Goal: Task Accomplishment & Management: Manage account settings

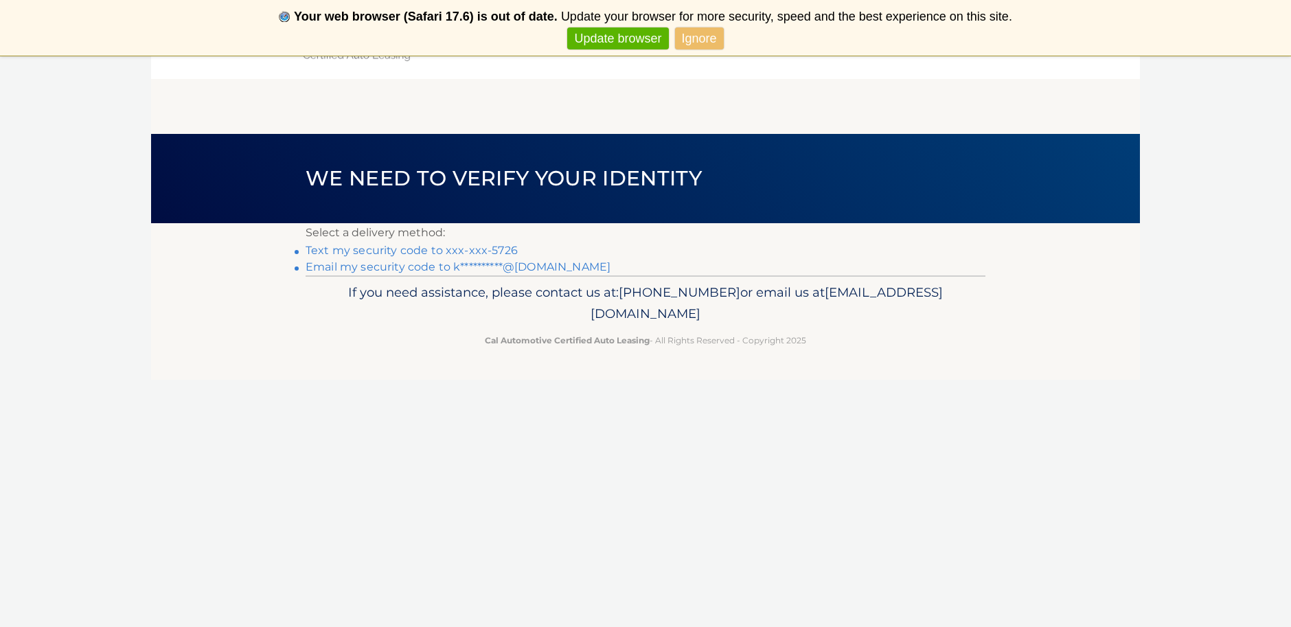
click at [485, 251] on link "Text my security code to xxx-xxx-5726" at bounding box center [412, 250] width 212 height 13
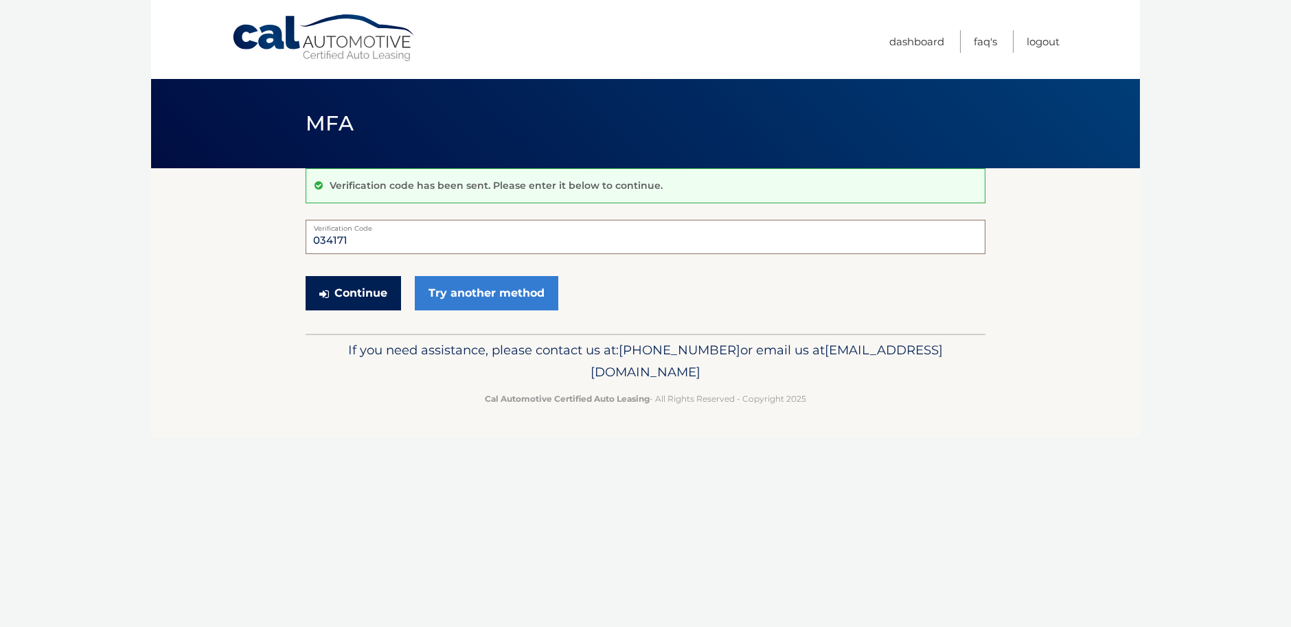
type input "034171"
click at [369, 296] on button "Continue" at bounding box center [353, 293] width 95 height 34
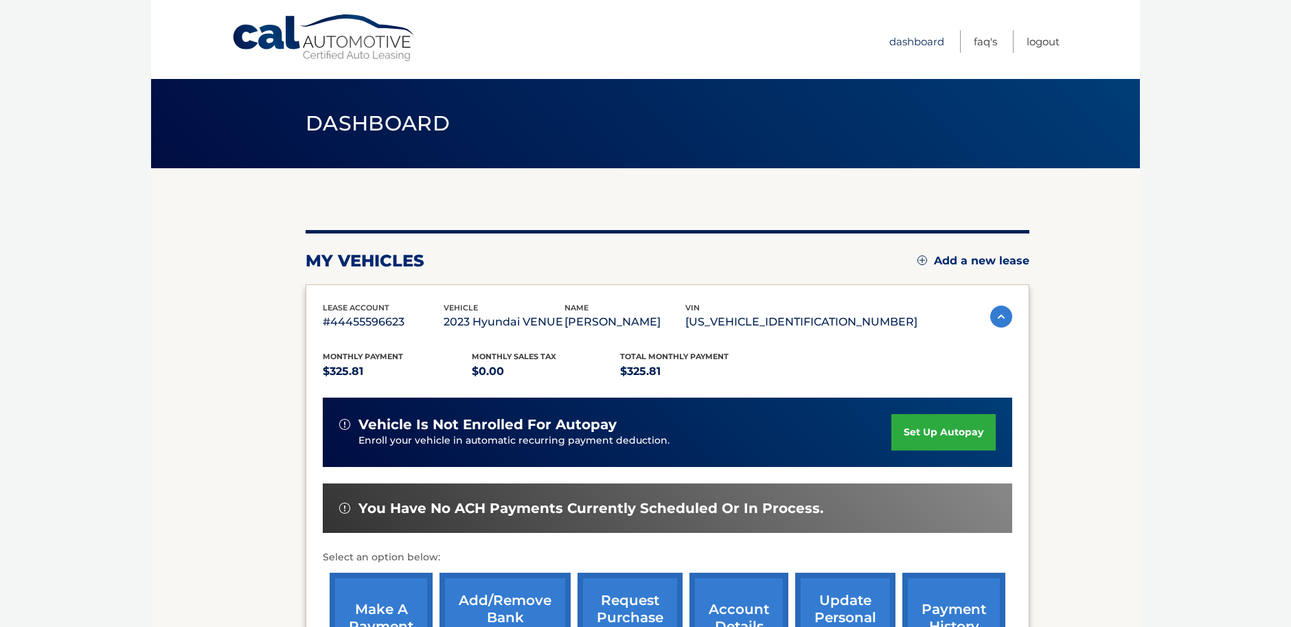
click at [913, 45] on link "Dashboard" at bounding box center [916, 41] width 55 height 23
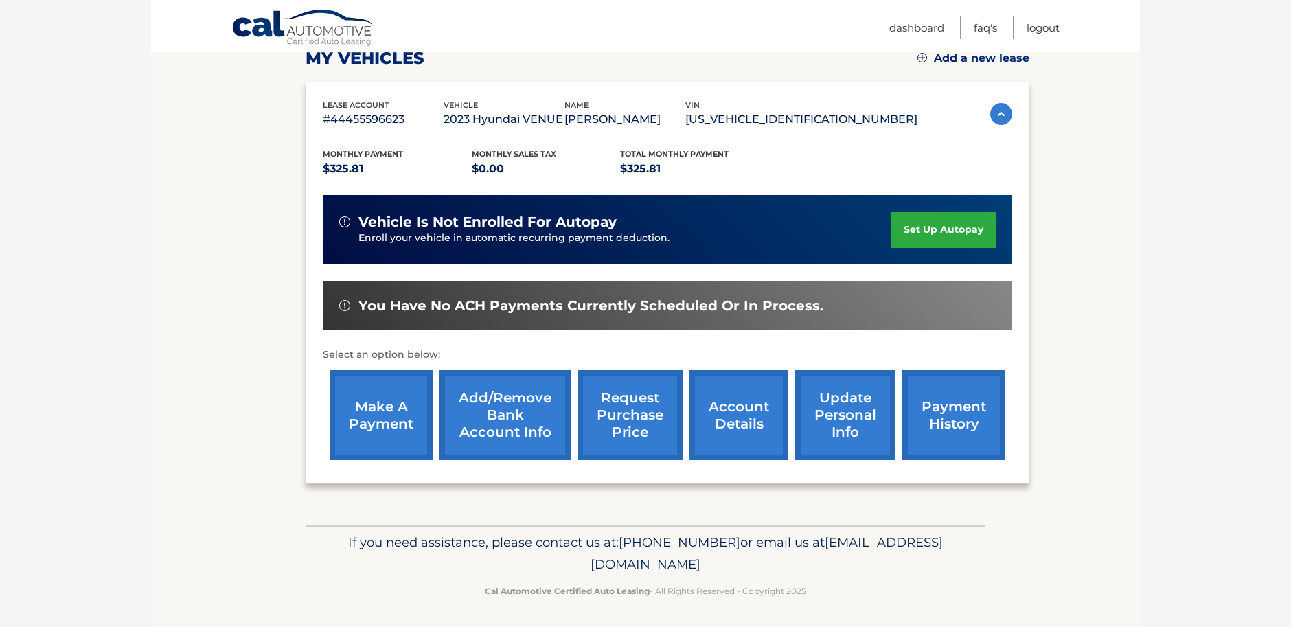
scroll to position [202, 0]
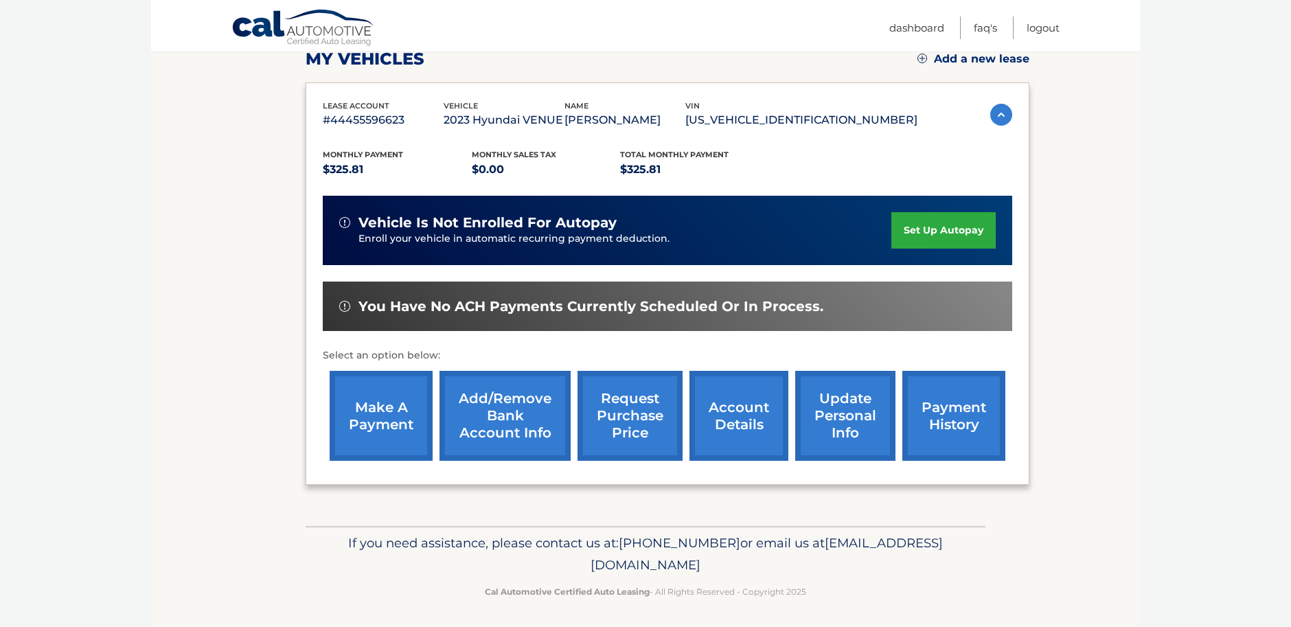
click at [864, 409] on link "update personal info" at bounding box center [845, 416] width 100 height 90
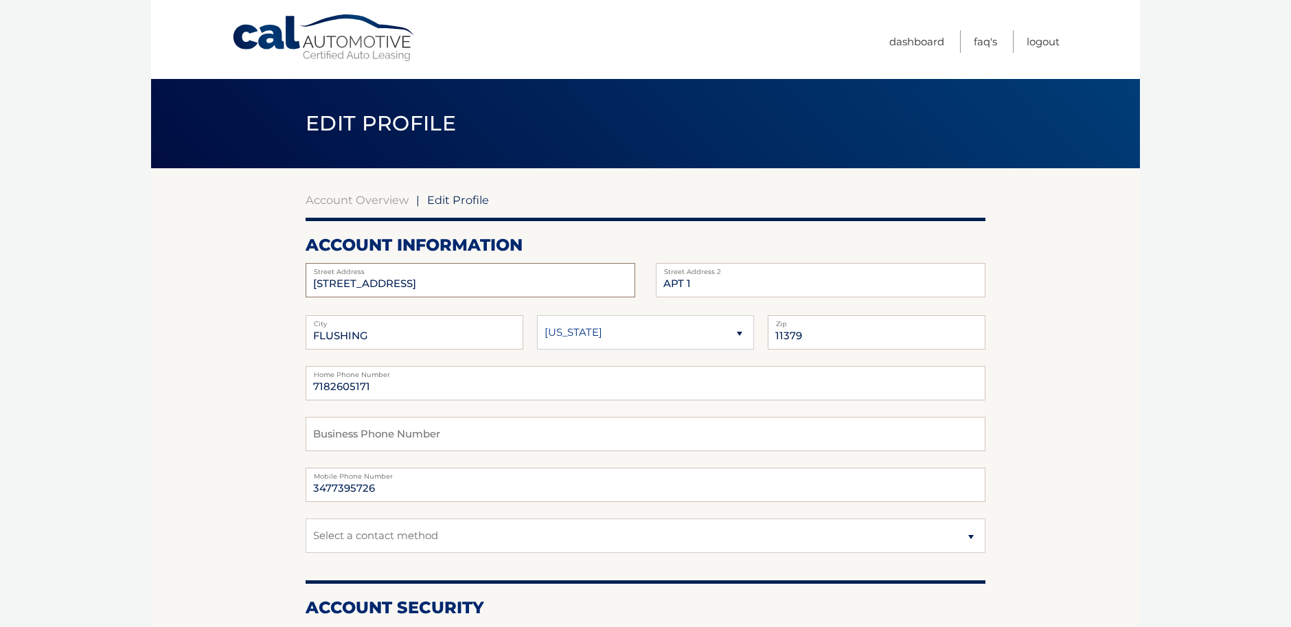
click at [435, 281] on input "[STREET_ADDRESS]" at bounding box center [471, 280] width 330 height 34
drag, startPoint x: 435, startPoint y: 282, endPoint x: 297, endPoint y: 277, distance: 138.1
click at [467, 198] on span "Edit Profile" at bounding box center [458, 200] width 62 height 14
click at [324, 283] on input "text" at bounding box center [471, 280] width 330 height 34
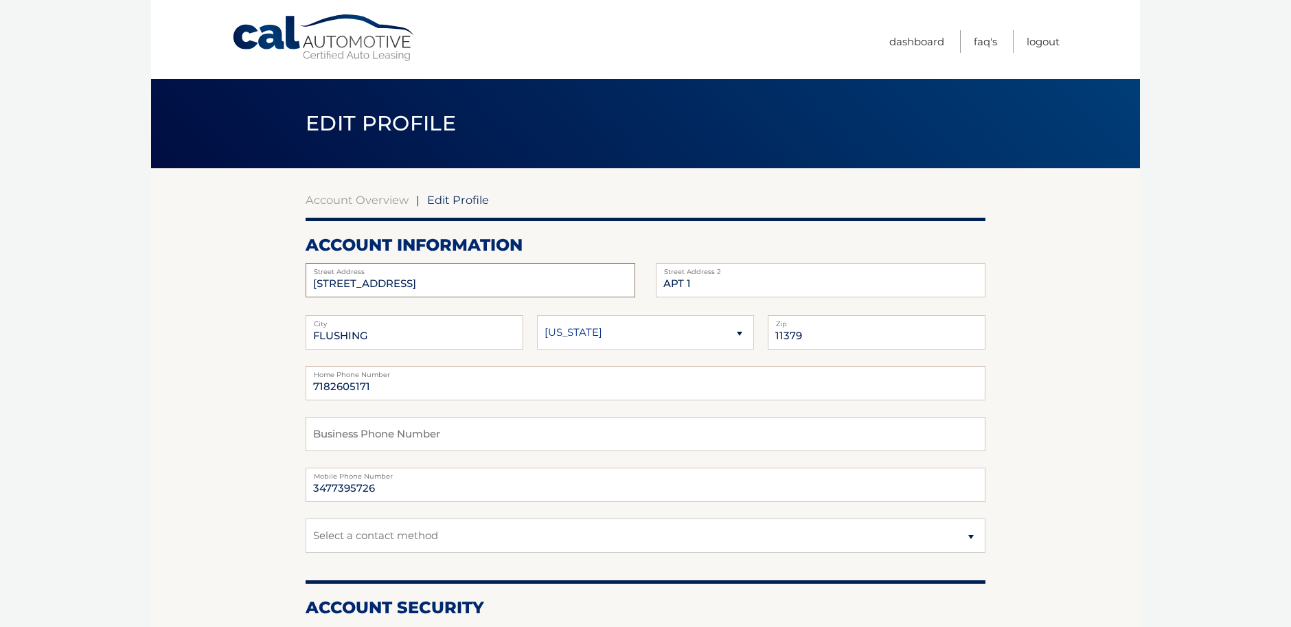
type input "[STREET_ADDRESS]"
drag, startPoint x: 391, startPoint y: 337, endPoint x: 277, endPoint y: 336, distance: 114.0
type input "Astoria"
select select "NY"
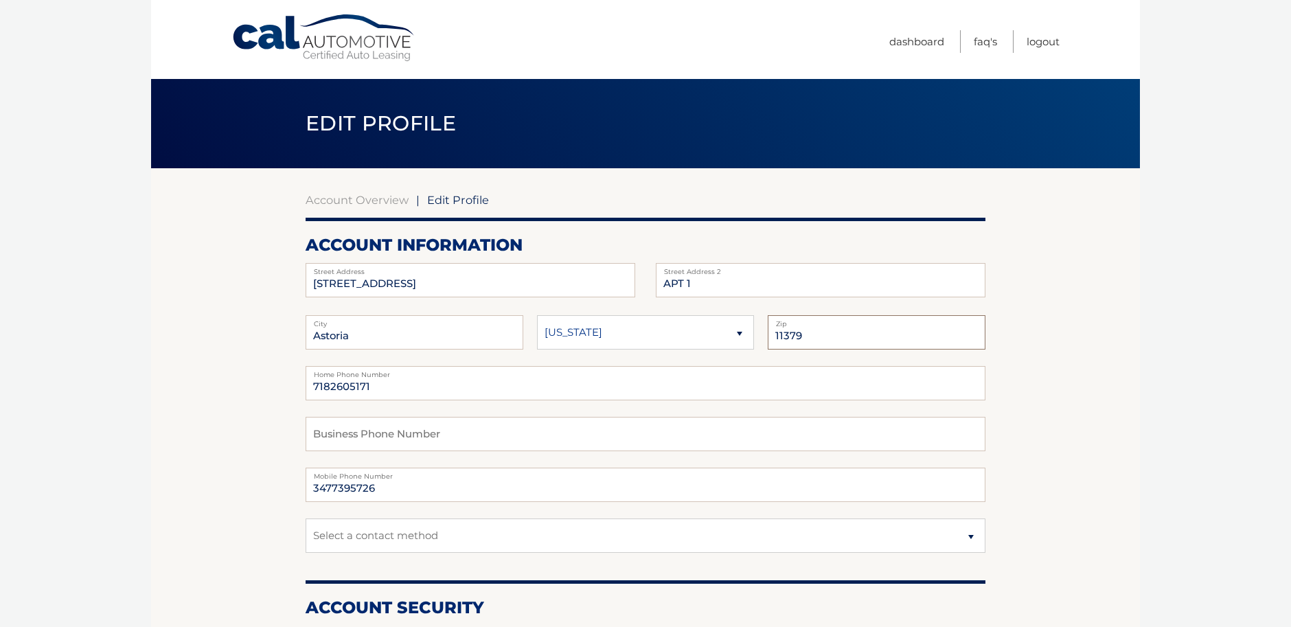
click at [813, 336] on input "11379" at bounding box center [877, 332] width 218 height 34
drag, startPoint x: 814, startPoint y: 336, endPoint x: 779, endPoint y: 335, distance: 34.3
click at [779, 335] on input "11379" at bounding box center [877, 332] width 218 height 34
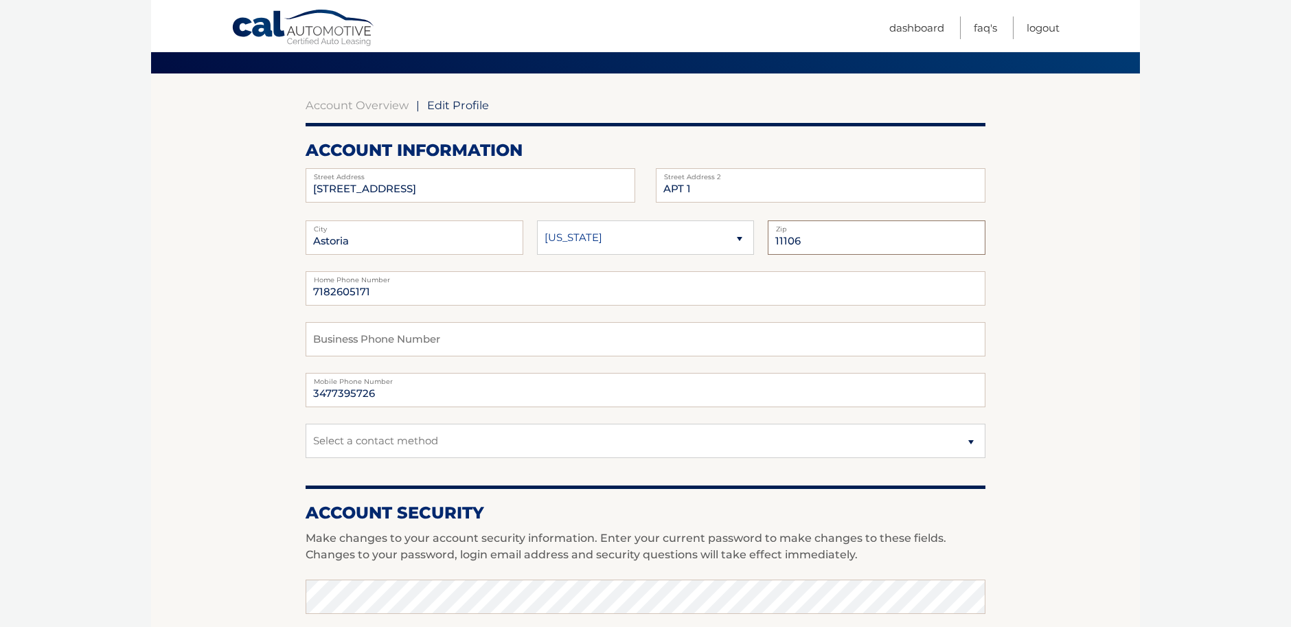
scroll to position [99, 0]
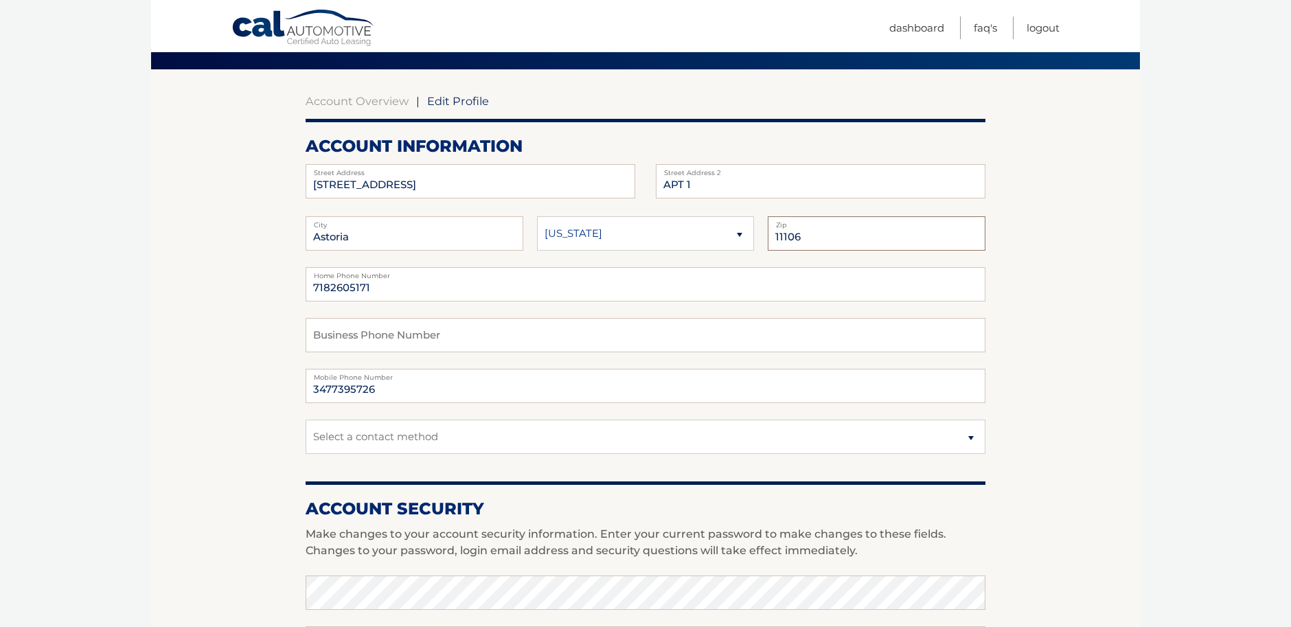
type input "11106"
drag, startPoint x: 383, startPoint y: 287, endPoint x: 271, endPoint y: 282, distance: 112.0
click at [271, 282] on section "Account Overview | Edit Profile account information 1442 33rd Ave Street Addres…" at bounding box center [645, 569] width 989 height 1000
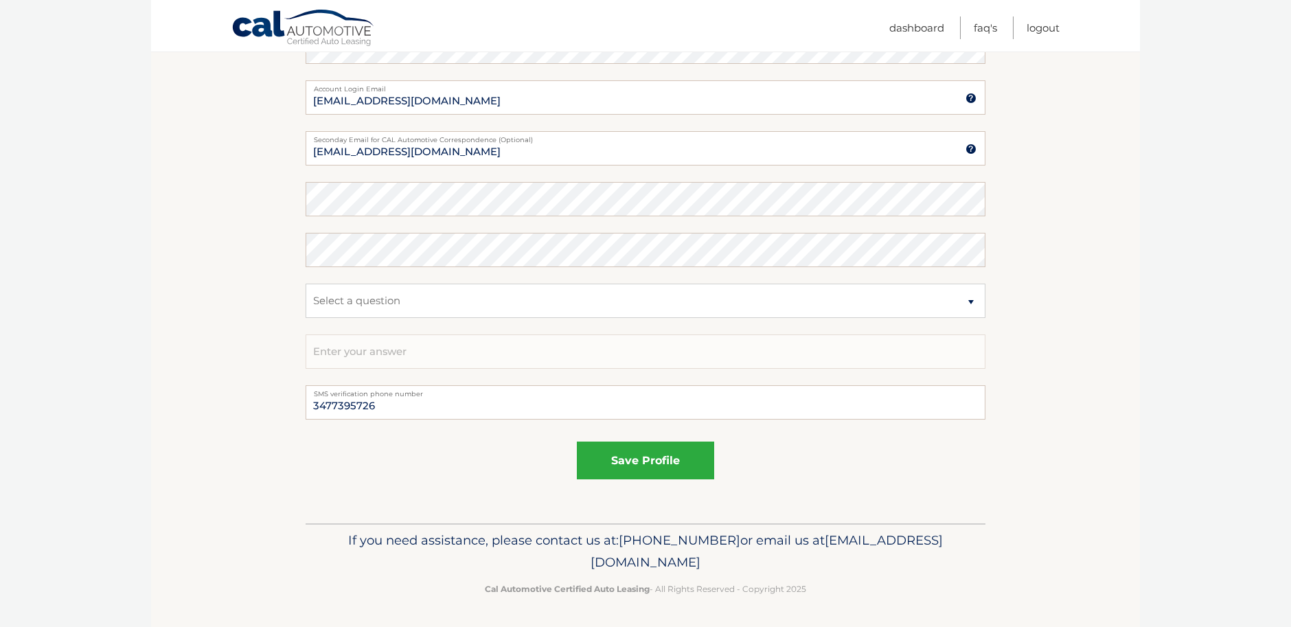
scroll to position [643, 0]
type input "3477395726"
click at [646, 462] on button "save profile" at bounding box center [645, 462] width 137 height 38
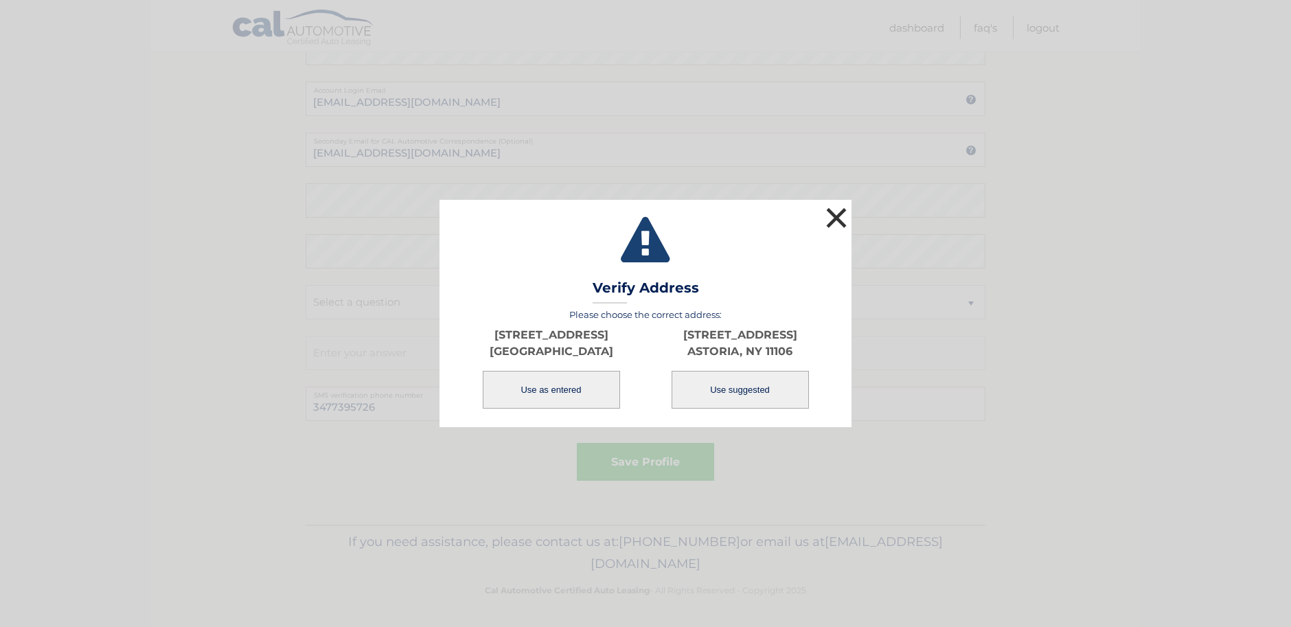
click at [838, 214] on button "×" at bounding box center [836, 217] width 27 height 27
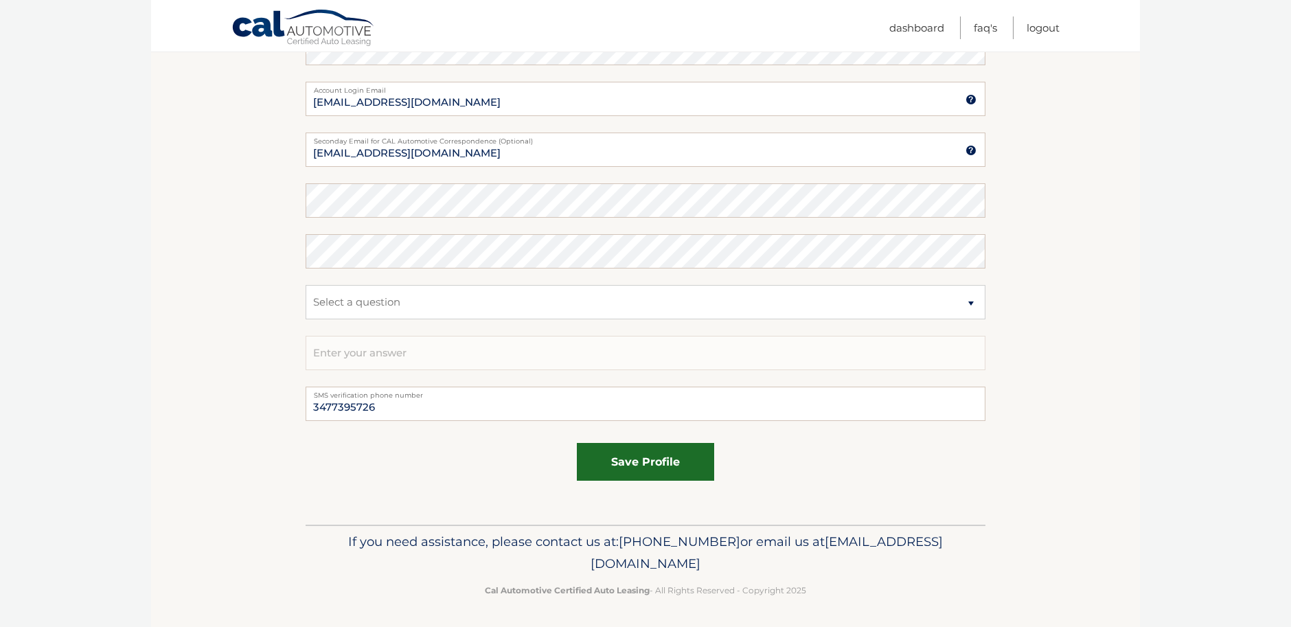
click at [644, 465] on button "save profile" at bounding box center [645, 462] width 137 height 38
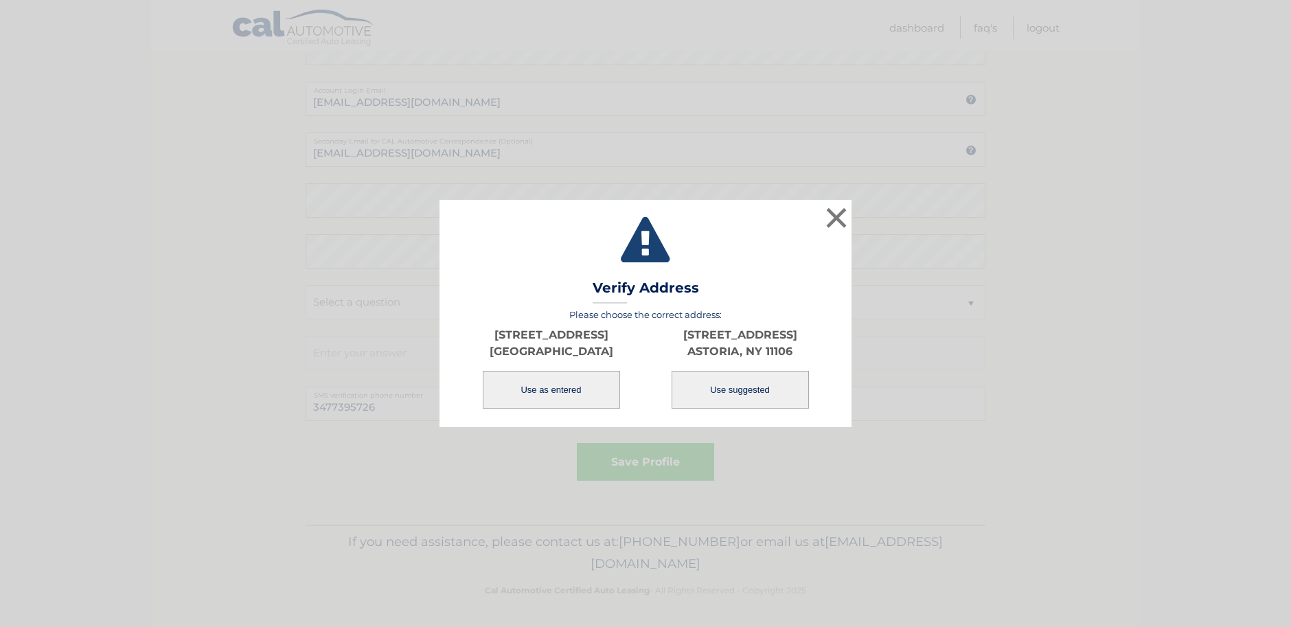
click at [744, 390] on button "Use suggested" at bounding box center [740, 390] width 137 height 38
type input "1442 33RD AVE"
type input "ASTORIA"
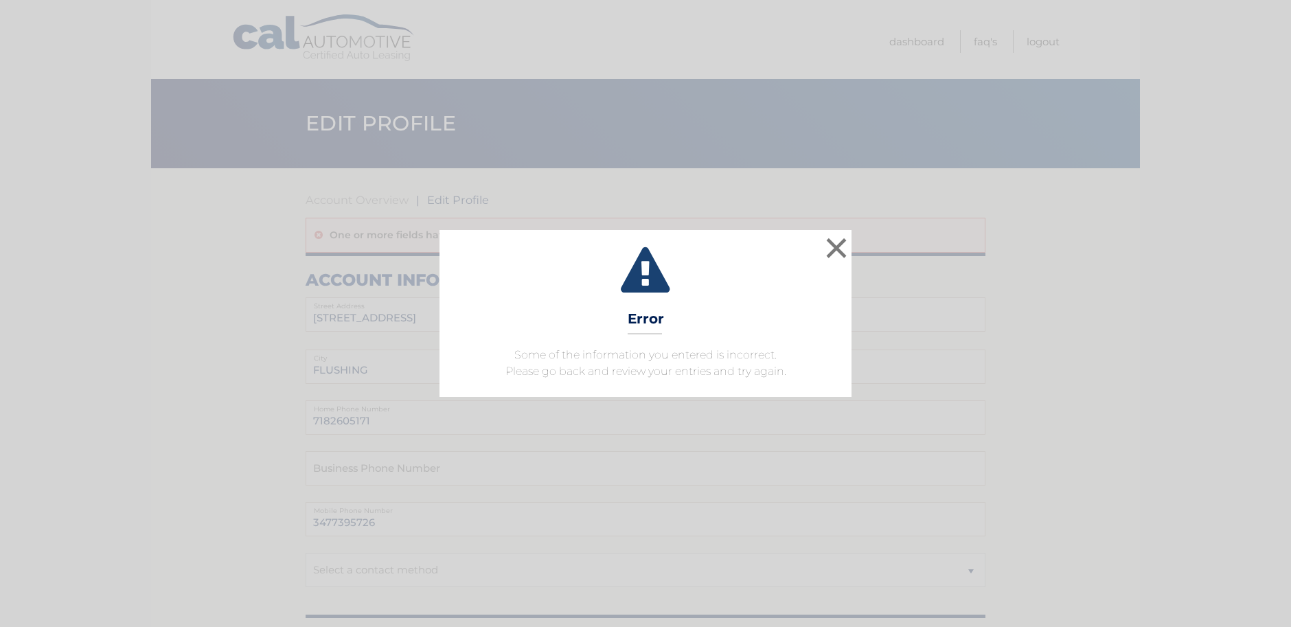
click at [837, 246] on button "×" at bounding box center [836, 247] width 27 height 27
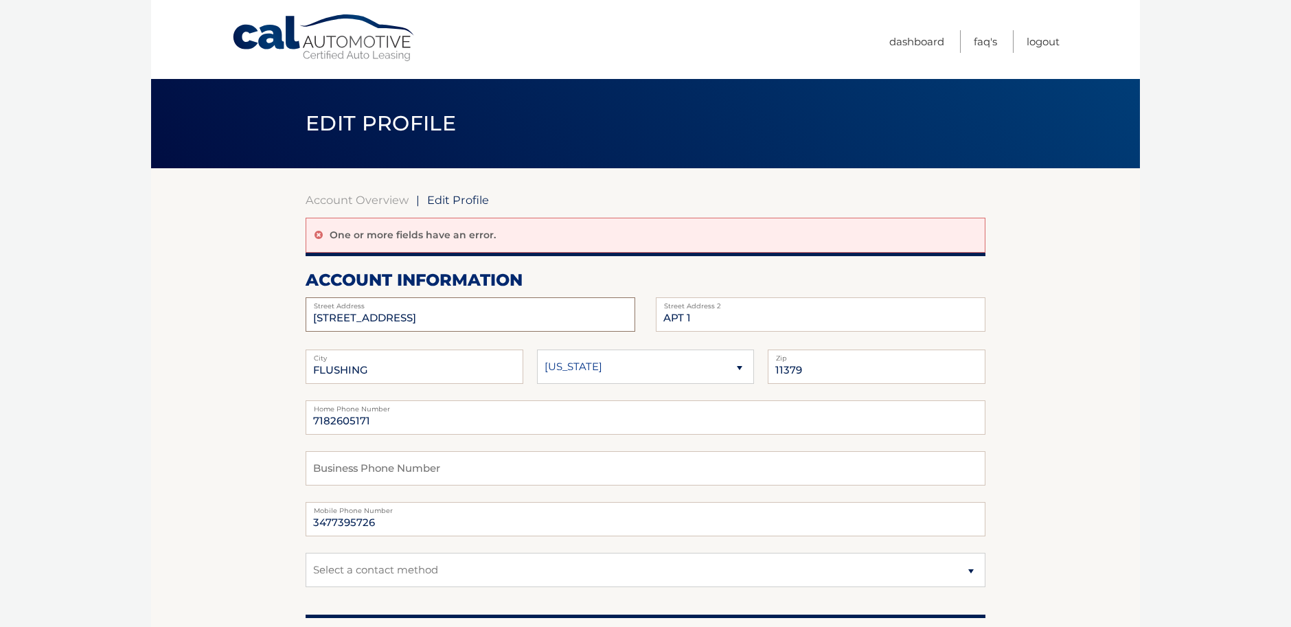
drag, startPoint x: 435, startPoint y: 315, endPoint x: 265, endPoint y: 317, distance: 170.3
type input "[STREET_ADDRESS]"
drag, startPoint x: 376, startPoint y: 368, endPoint x: 277, endPoint y: 372, distance: 99.0
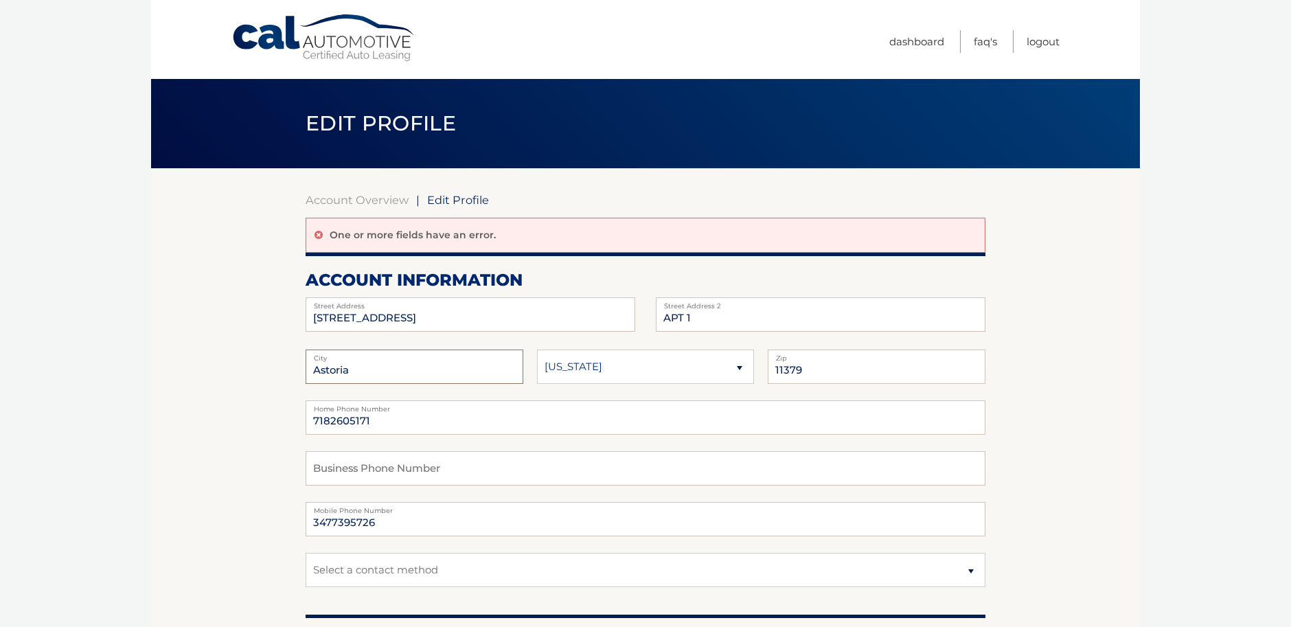
type input "Astoria"
select select "NY"
click at [812, 369] on input "11379" at bounding box center [877, 366] width 218 height 34
type input "11106"
drag, startPoint x: 388, startPoint y: 418, endPoint x: 257, endPoint y: 417, distance: 130.5
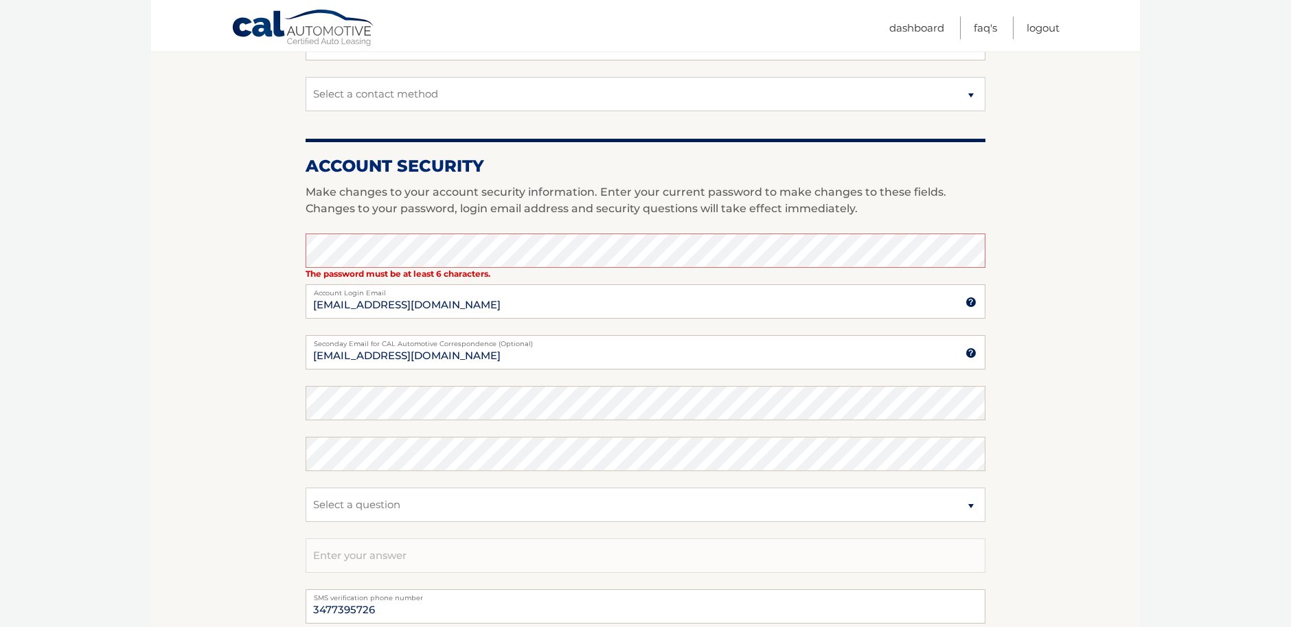
scroll to position [490, 0]
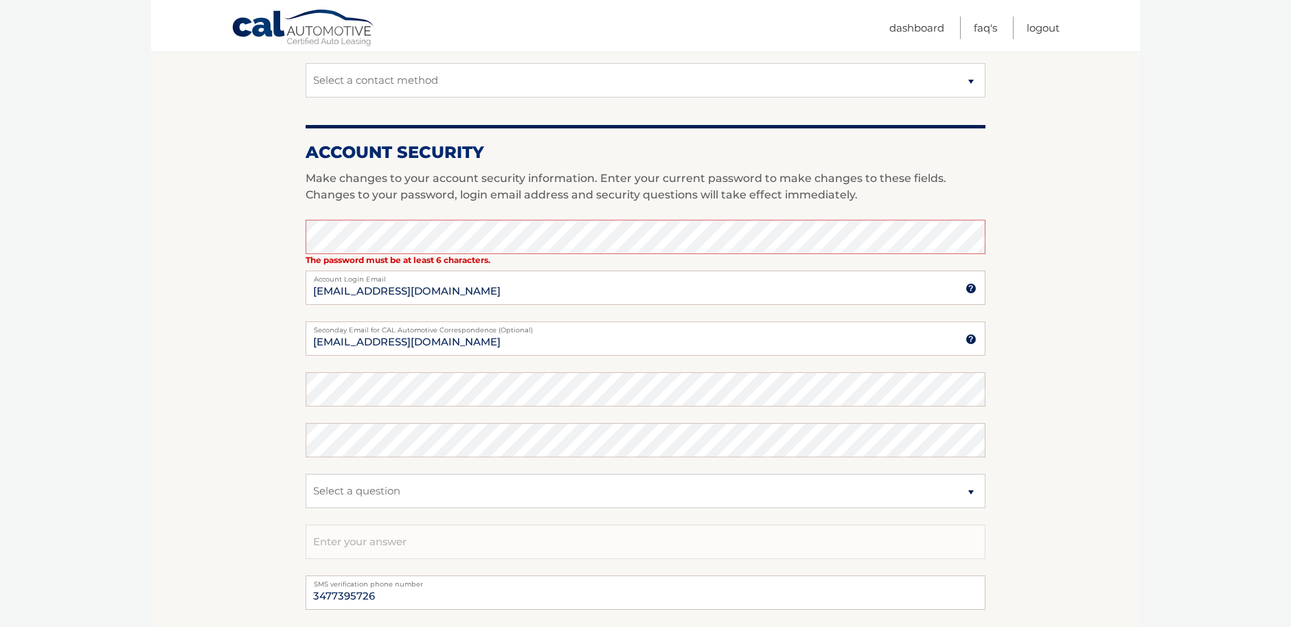
type input "3477395726"
click at [360, 390] on form "Account Overview | Edit Profile One or more fields have an error. account infor…" at bounding box center [646, 194] width 680 height 983
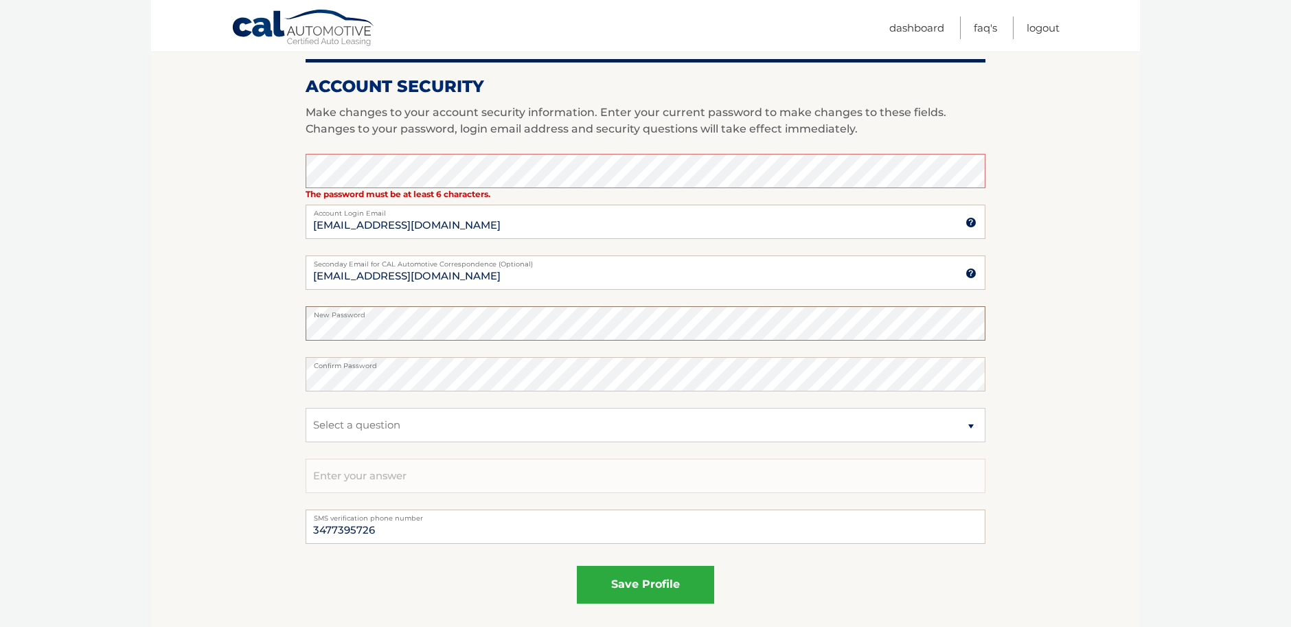
scroll to position [554, 0]
select select "2"
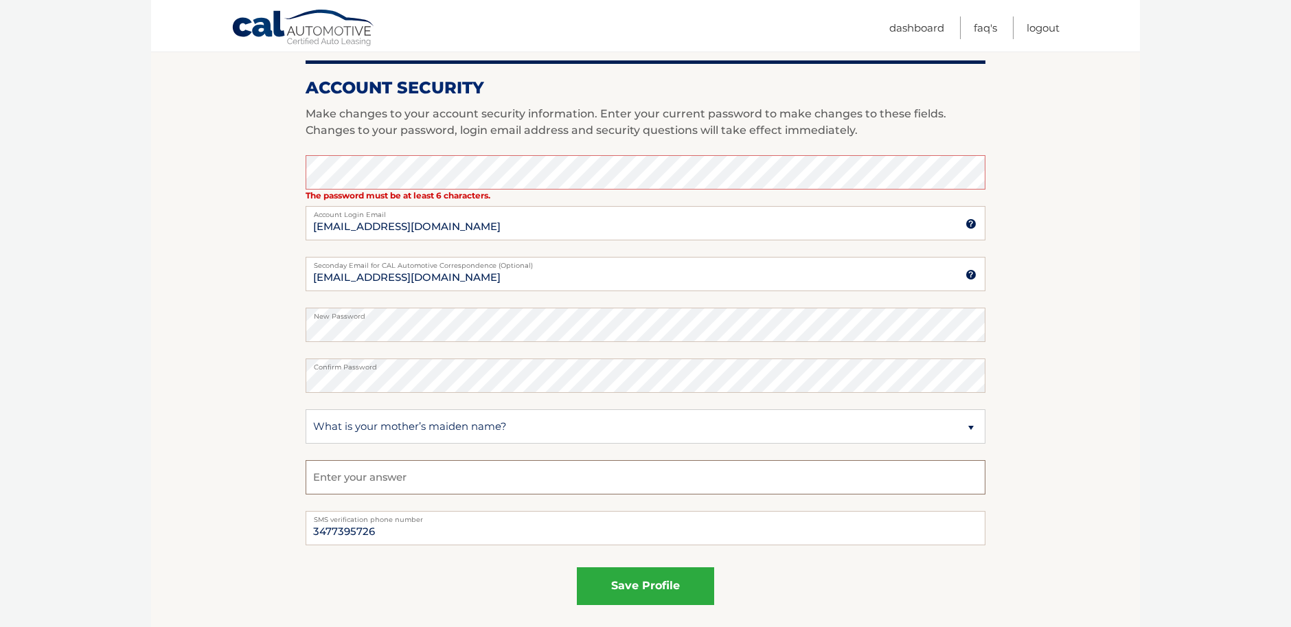
click at [439, 485] on input "text" at bounding box center [646, 477] width 680 height 34
type input "Espinal"
click at [646, 591] on button "save profile" at bounding box center [645, 586] width 137 height 38
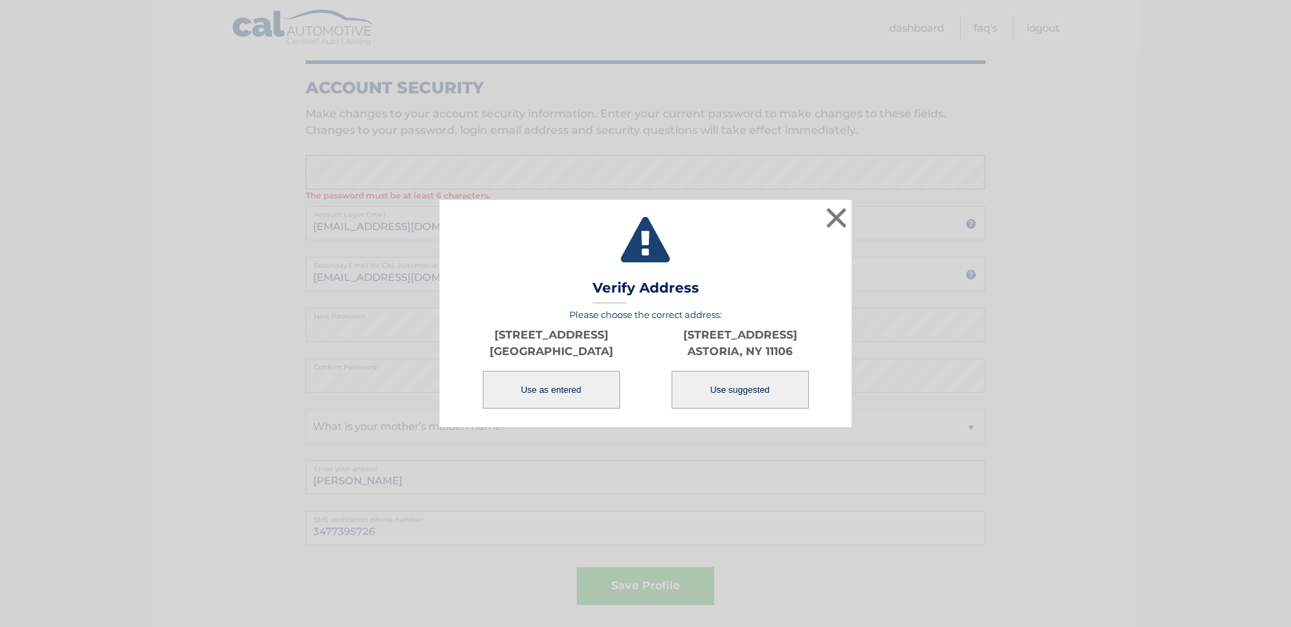
click at [769, 393] on button "Use suggested" at bounding box center [740, 390] width 137 height 38
type input "[STREET_ADDRESS]"
type input "ASTORIA"
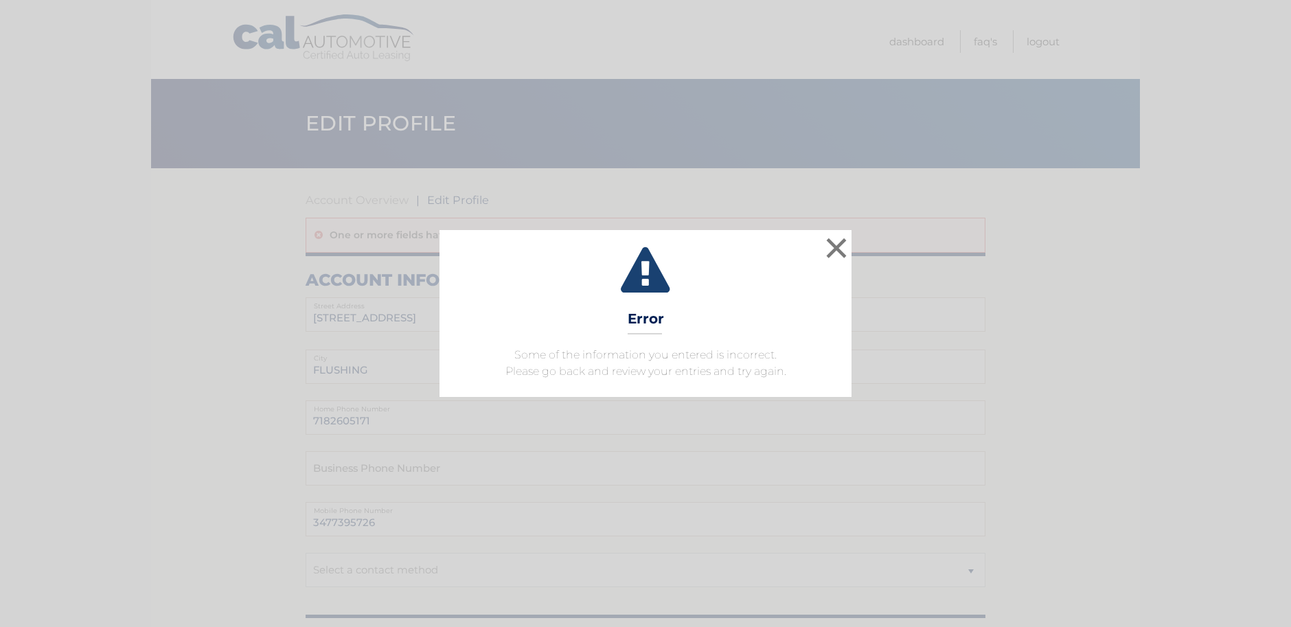
click at [838, 249] on button "×" at bounding box center [836, 247] width 27 height 27
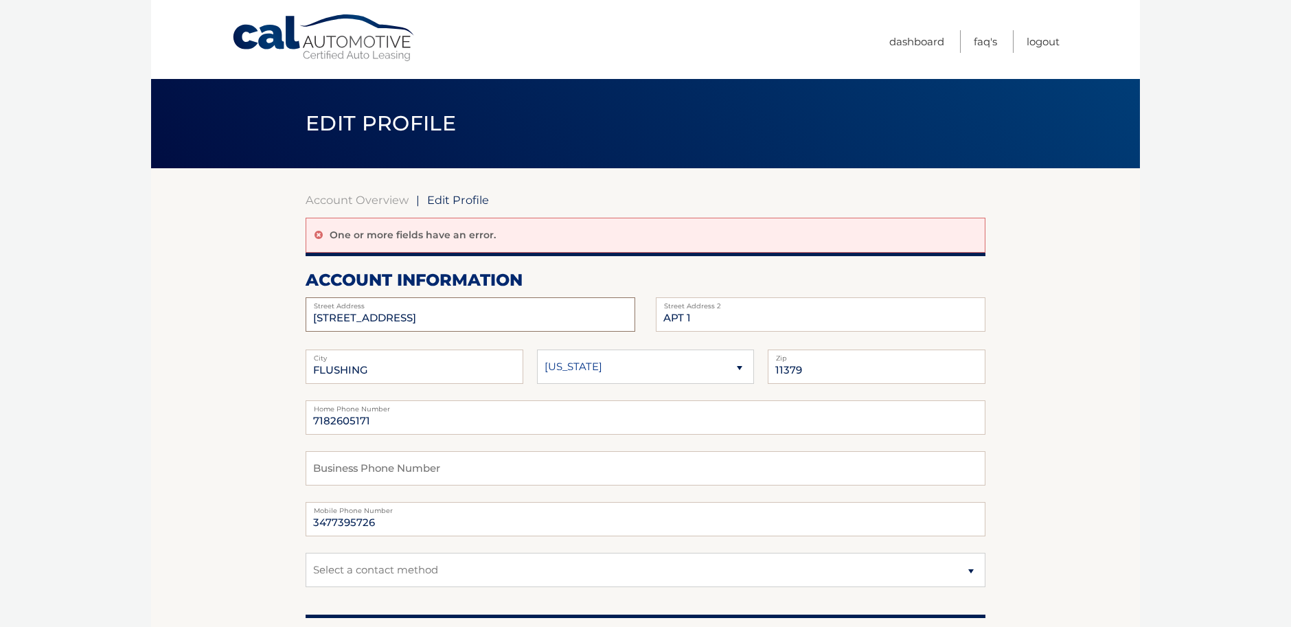
drag, startPoint x: 419, startPoint y: 321, endPoint x: 244, endPoint y: 301, distance: 176.1
type input "1442 33rd Ave"
click at [406, 369] on input "FLUSHING" at bounding box center [415, 366] width 218 height 34
drag, startPoint x: 402, startPoint y: 369, endPoint x: 295, endPoint y: 363, distance: 108.0
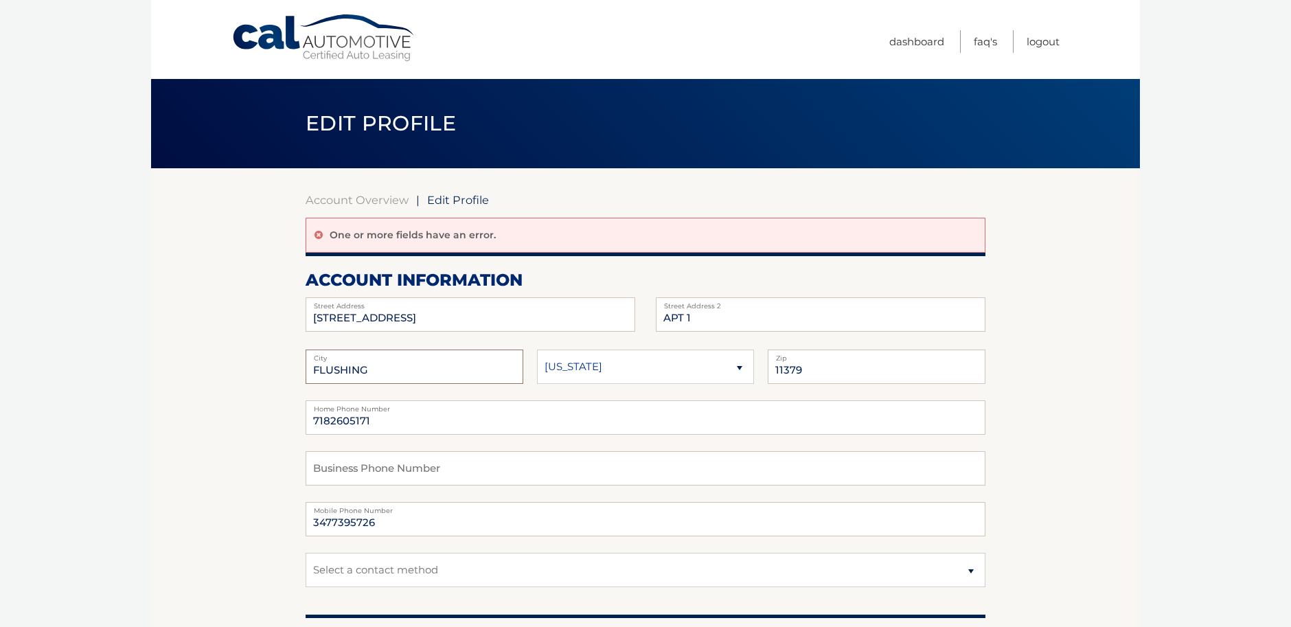
type input "Astoria"
select select "NY"
click at [801, 369] on input "11379" at bounding box center [877, 366] width 218 height 34
type input "11106"
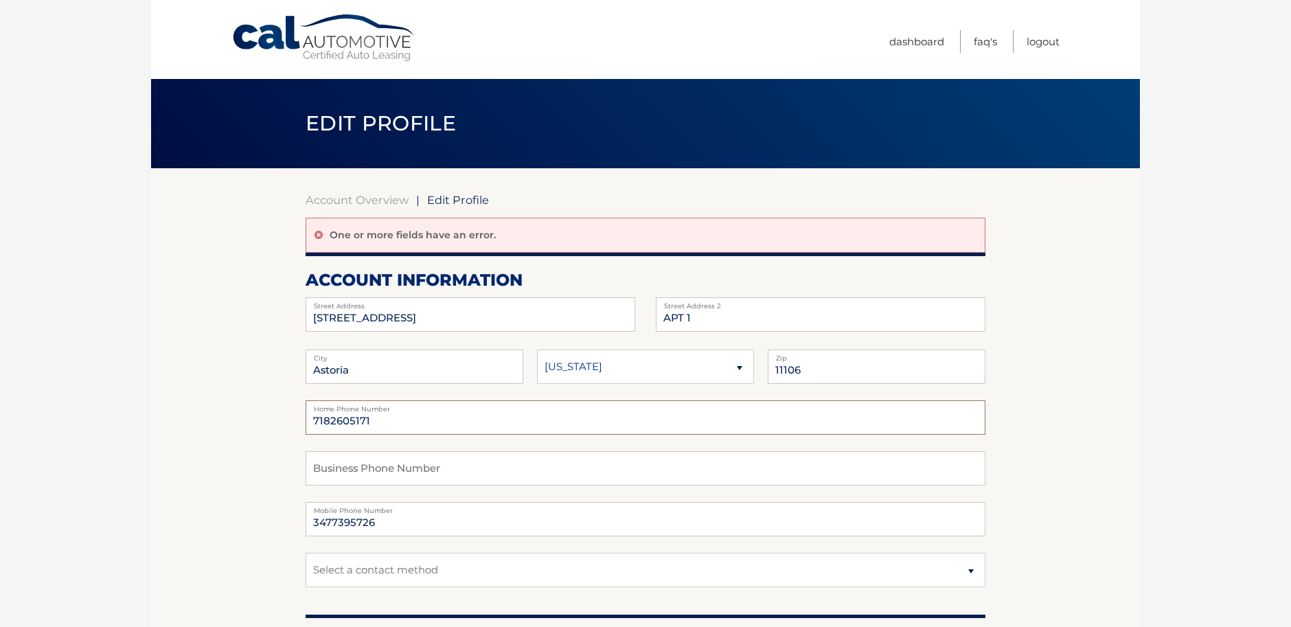
click at [374, 423] on input "7182605171" at bounding box center [646, 417] width 680 height 34
drag, startPoint x: 372, startPoint y: 422, endPoint x: 266, endPoint y: 418, distance: 105.8
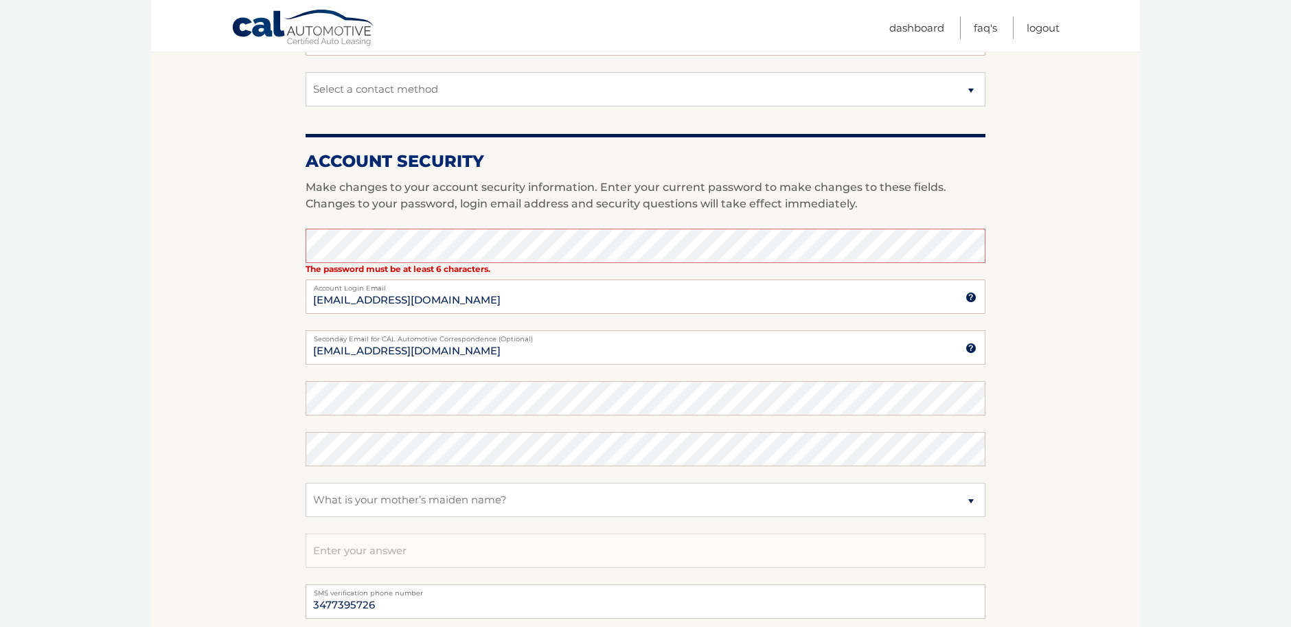
scroll to position [484, 0]
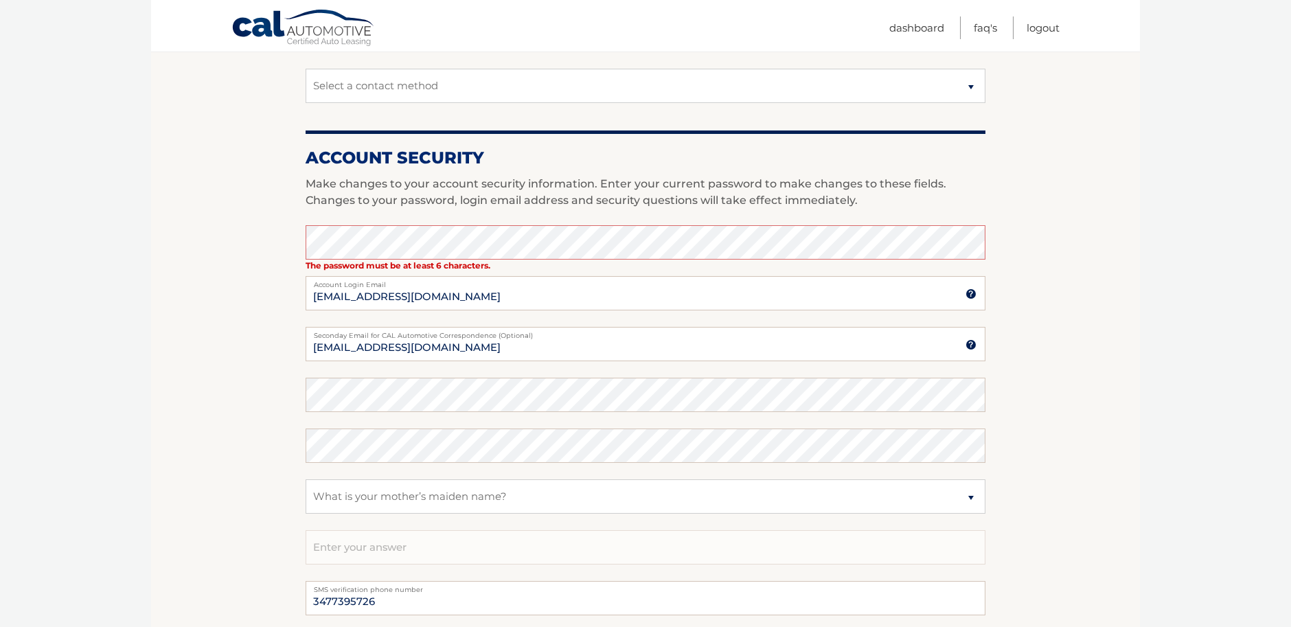
type input "3477395726"
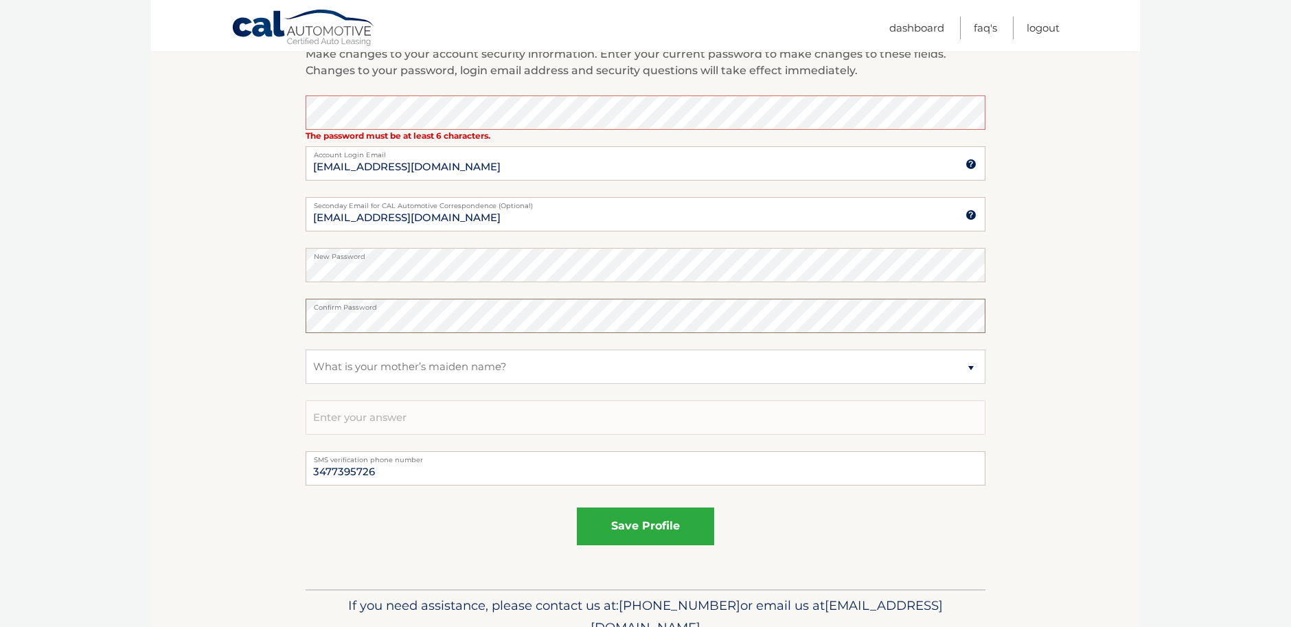
scroll to position [615, 0]
click at [638, 527] on button "save profile" at bounding box center [645, 525] width 137 height 38
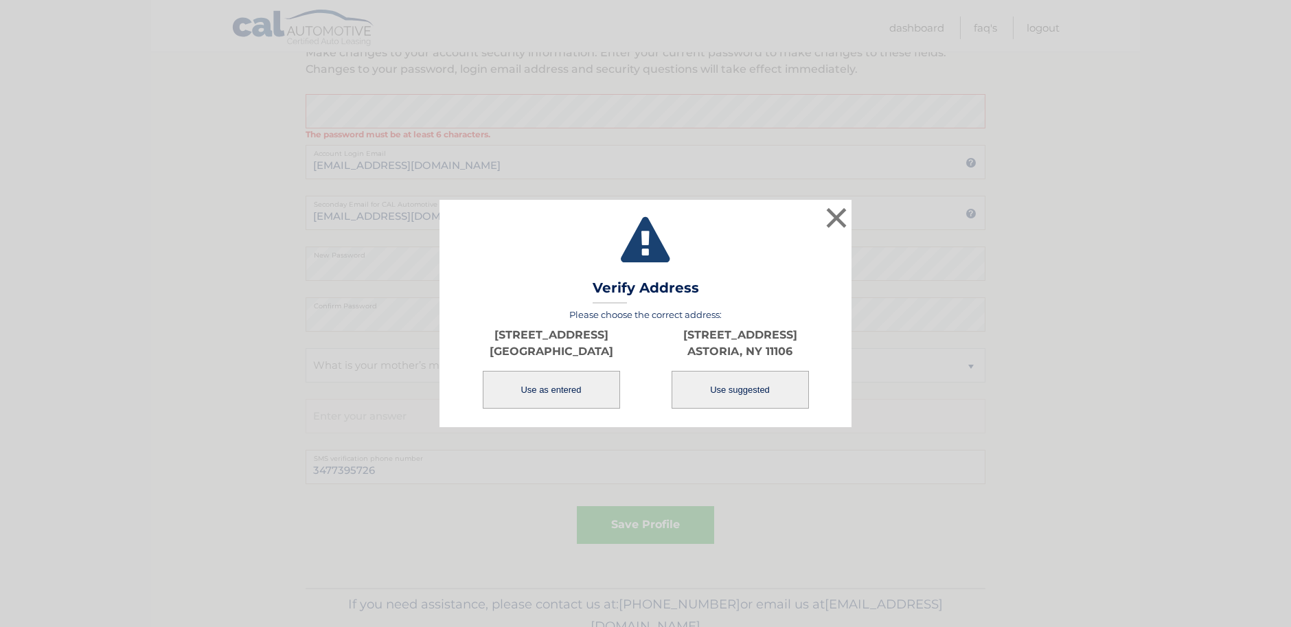
click at [751, 390] on button "Use suggested" at bounding box center [740, 390] width 137 height 38
type input "1442 33RD AVE"
type input "ASTORIA"
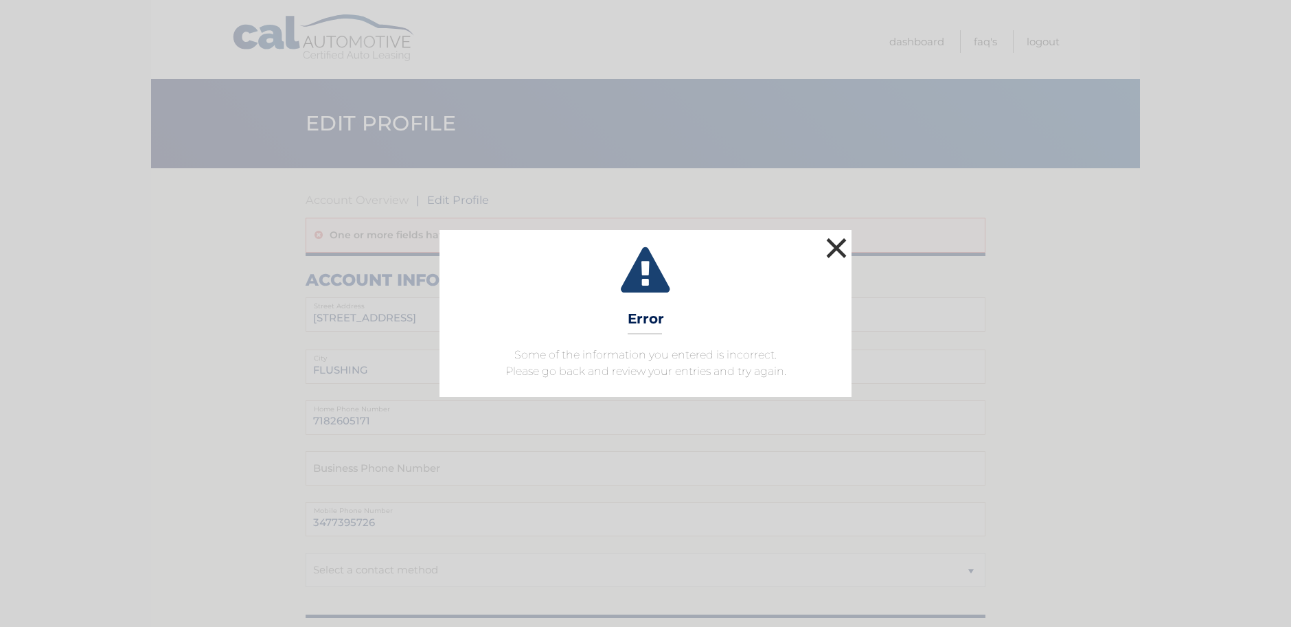
click at [837, 249] on button "×" at bounding box center [836, 247] width 27 height 27
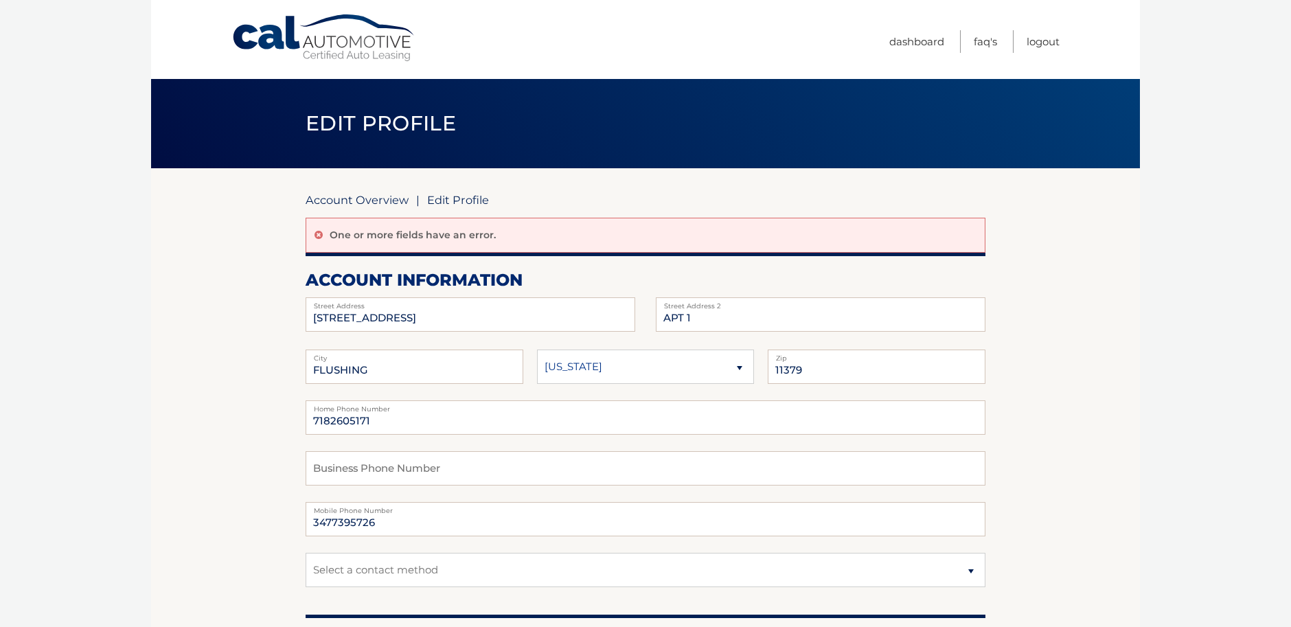
click at [353, 199] on link "Account Overview" at bounding box center [357, 200] width 103 height 14
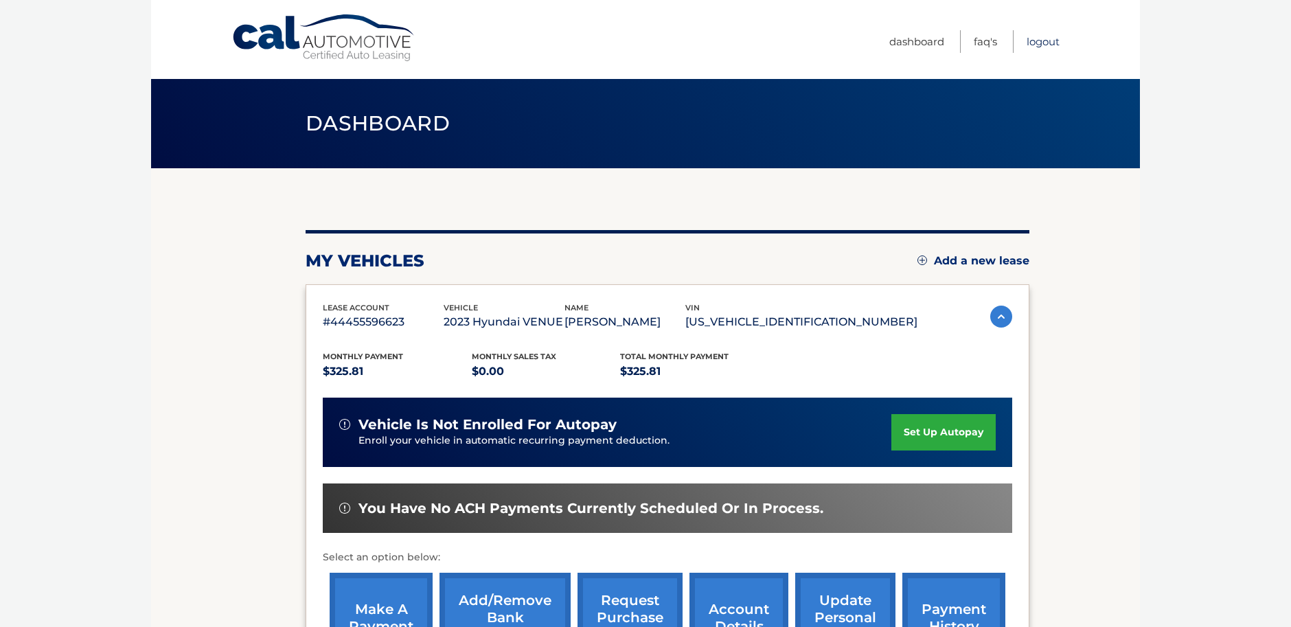
click at [1041, 45] on link "Logout" at bounding box center [1042, 41] width 33 height 23
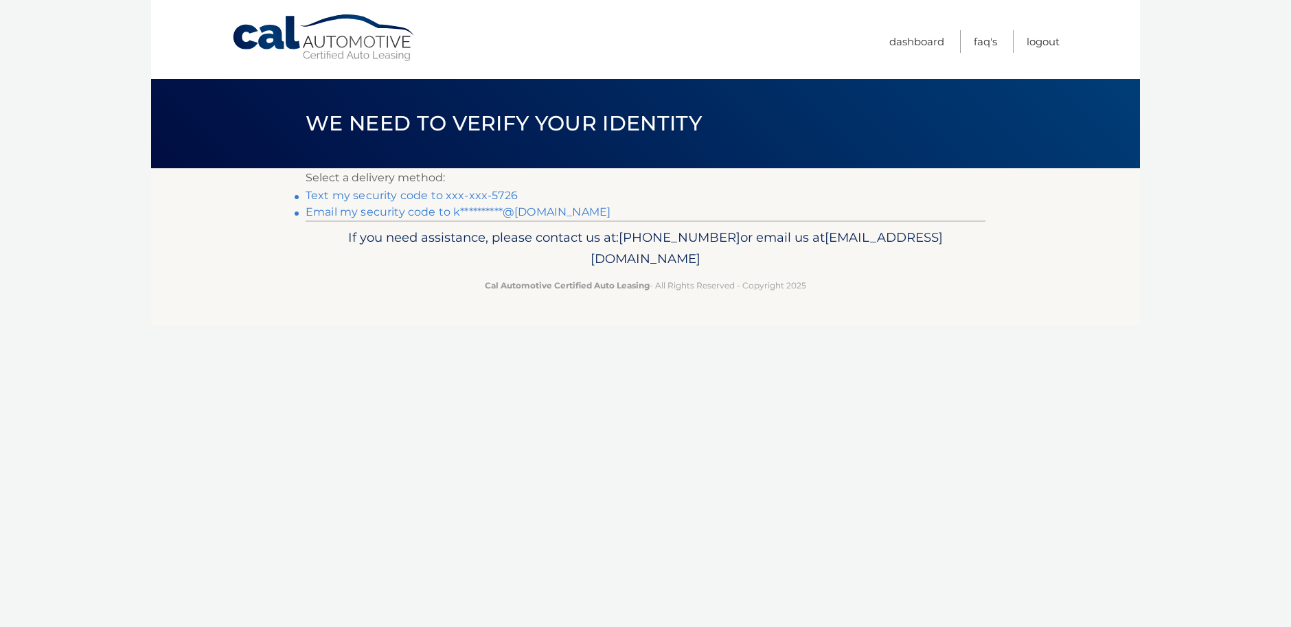
click at [487, 192] on link "Text my security code to xxx-xxx-5726" at bounding box center [412, 195] width 212 height 13
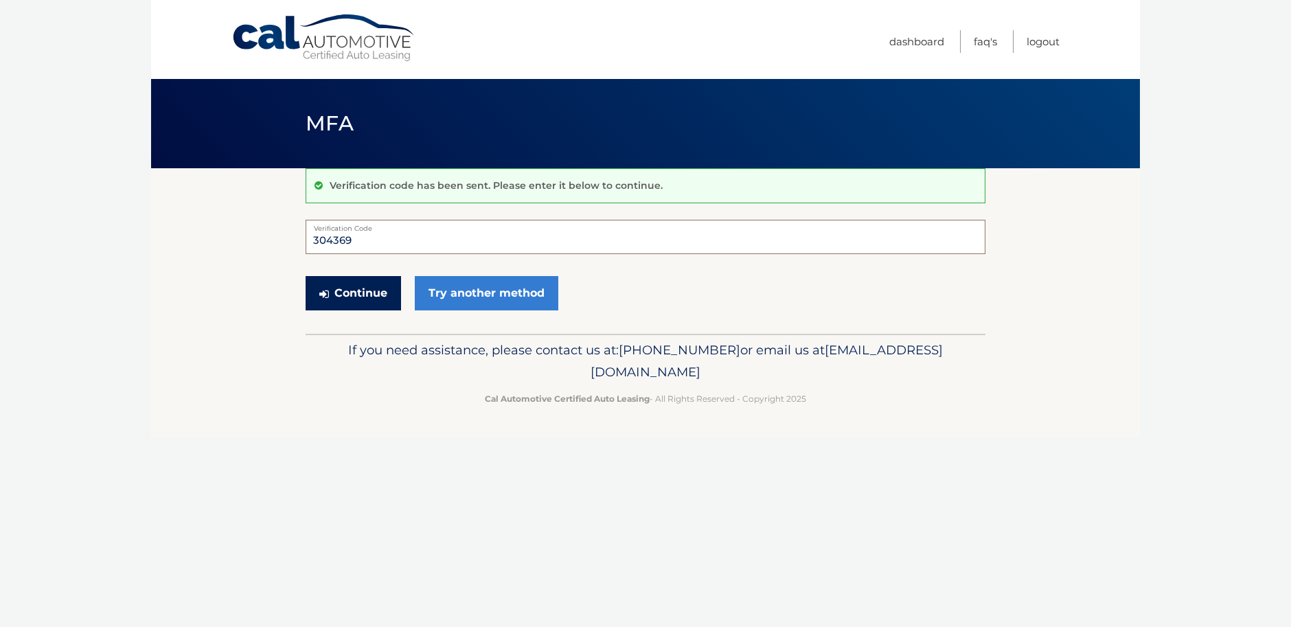
type input "304369"
click at [382, 297] on button "Continue" at bounding box center [353, 293] width 95 height 34
